Goal: Information Seeking & Learning: Learn about a topic

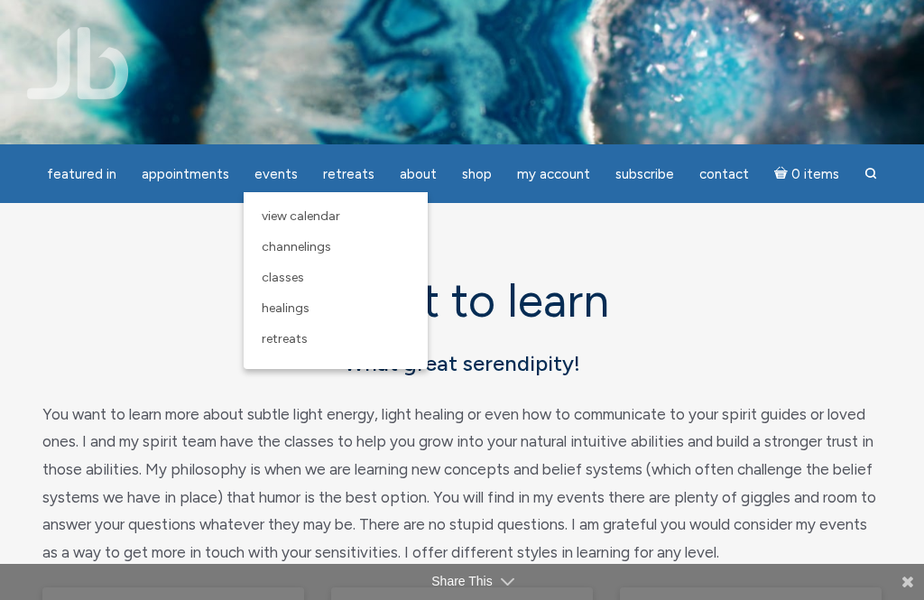
click at [326, 246] on span "Channelings" at bounding box center [296, 246] width 69 height 15
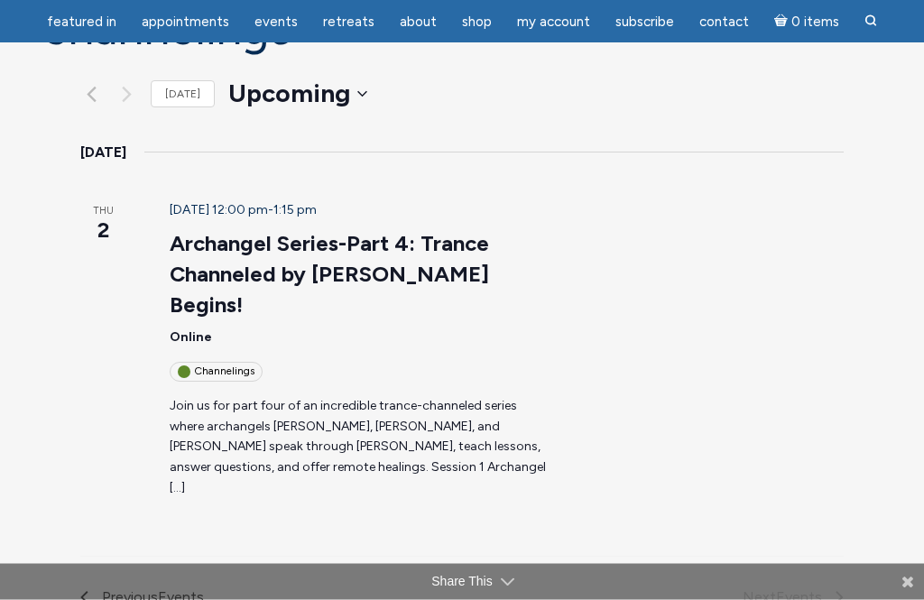
scroll to position [174, 0]
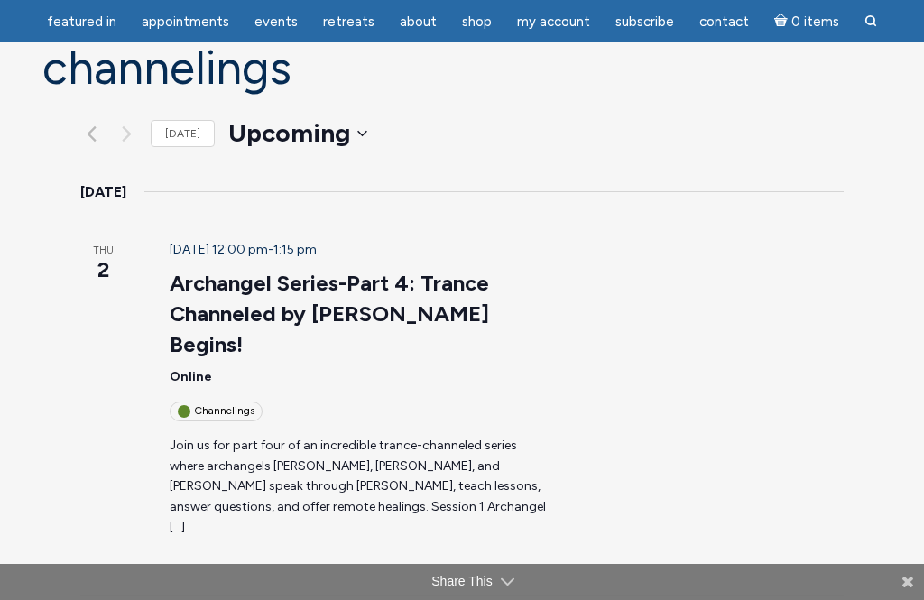
click at [417, 270] on link "Archangel Series-Part 4: Trance Channeled by [PERSON_NAME] Begins!" at bounding box center [329, 314] width 319 height 88
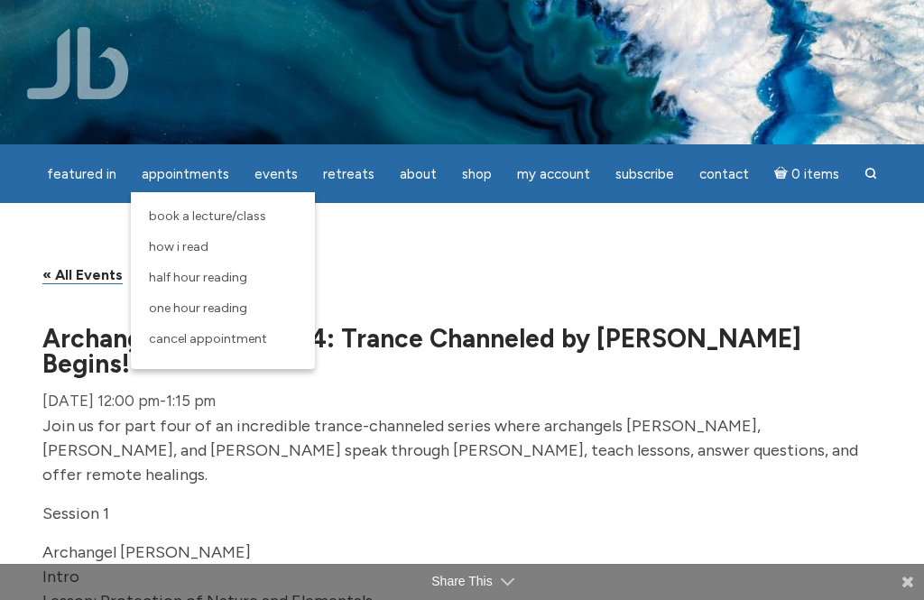
click at [177, 216] on span "Book a Lecture/Class" at bounding box center [207, 215] width 117 height 15
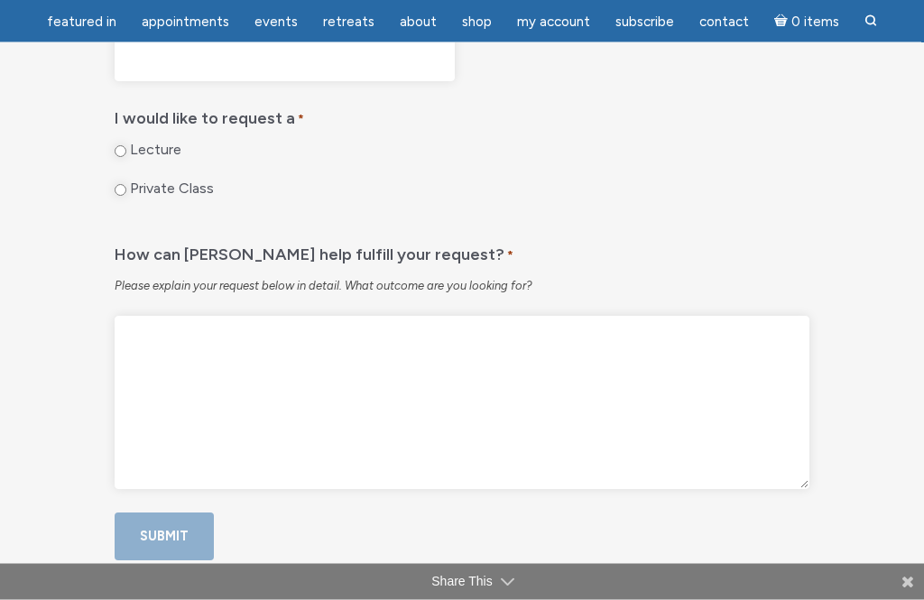
scroll to position [1115, 0]
